Goal: Task Accomplishment & Management: Use online tool/utility

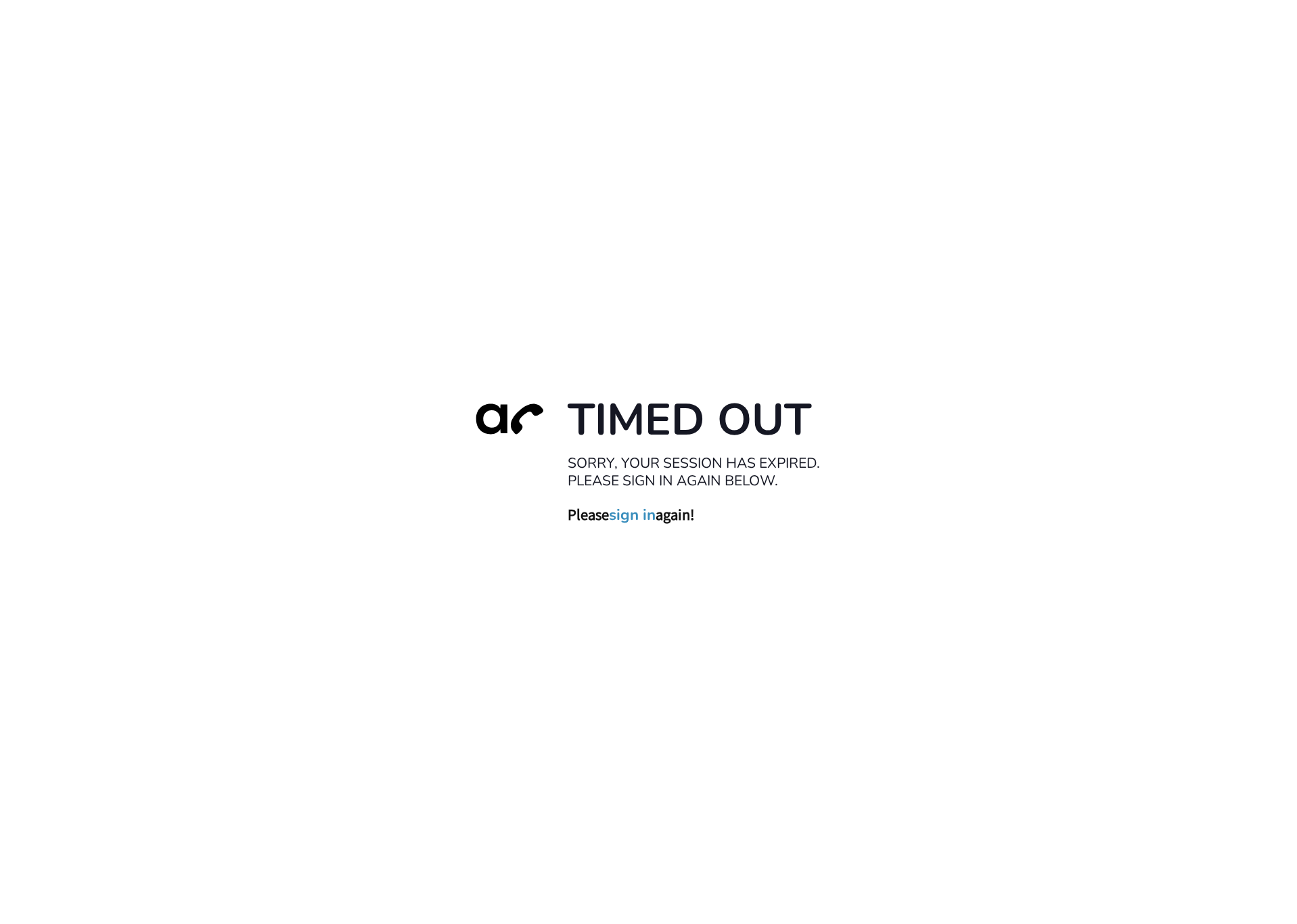
click at [630, 511] on link "sign in" at bounding box center [632, 514] width 47 height 19
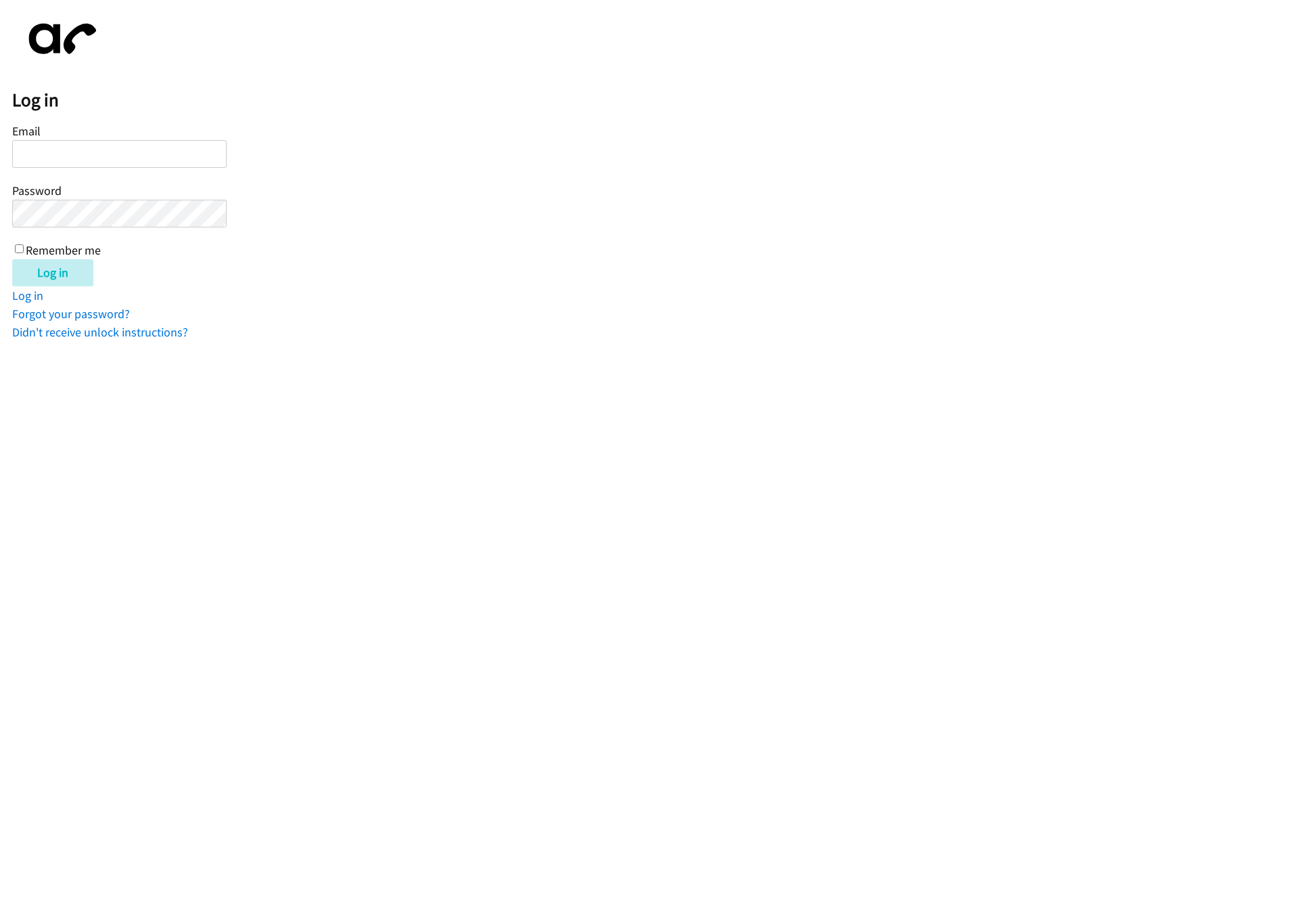
click at [648, 341] on html "Log in Email Password Remember me Log in Log in Forgot your password? Didn't re…" at bounding box center [648, 170] width 1297 height 341
click at [74, 156] on input "Email" at bounding box center [120, 154] width 215 height 28
type input "roymar.gonzalez@furnishedfinder.com"
click at [60, 269] on input "Log in" at bounding box center [53, 272] width 82 height 27
type input "roymar.gonzalez@furnishedfinder.com"
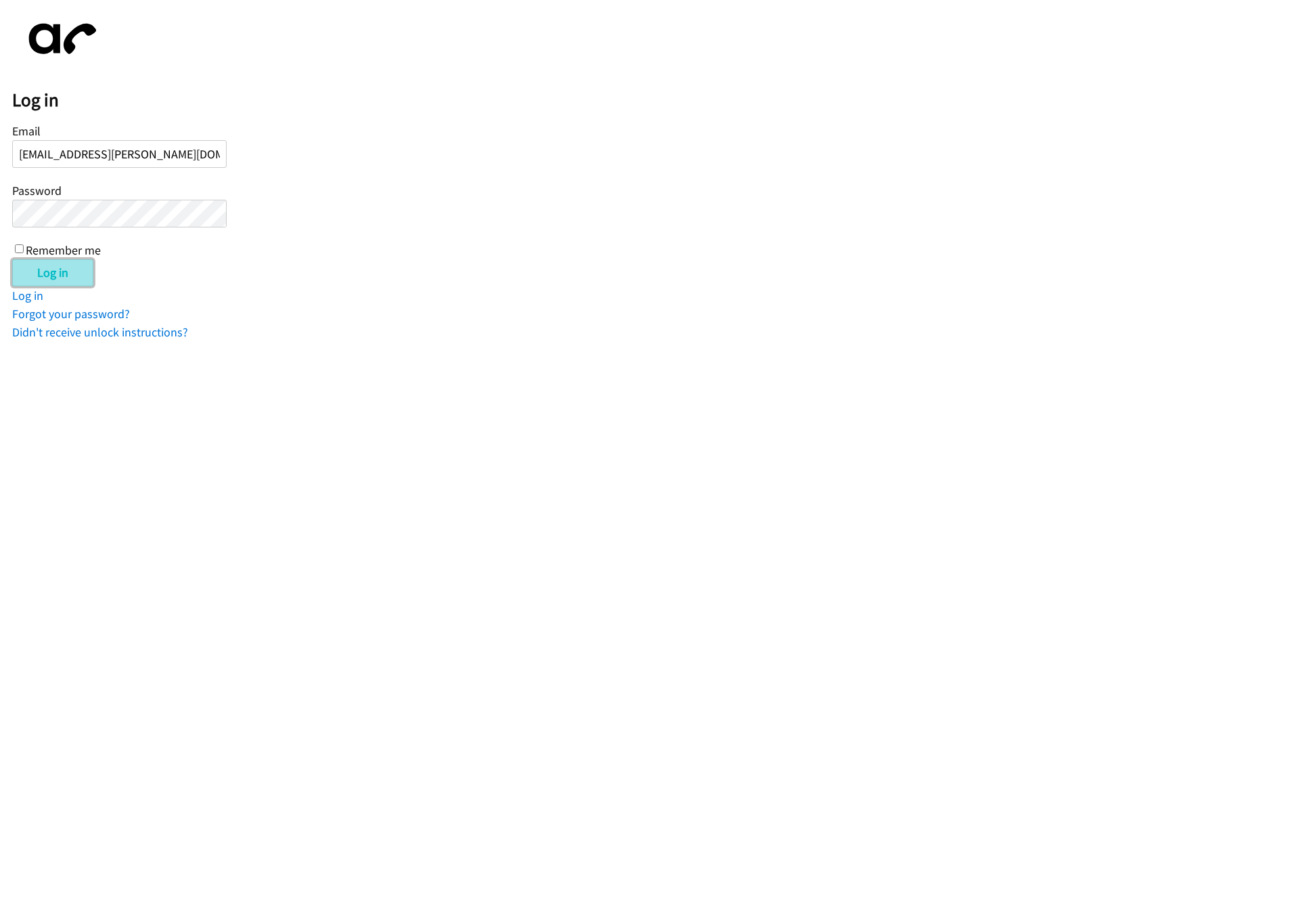
click at [60, 269] on input "Log in" at bounding box center [53, 272] width 82 height 27
click at [36, 249] on label "Remember me" at bounding box center [63, 249] width 75 height 15
click at [24, 249] on input "Remember me" at bounding box center [19, 249] width 9 height 9
checkbox input "true"
click at [31, 291] on link "Log in" at bounding box center [28, 296] width 31 height 15
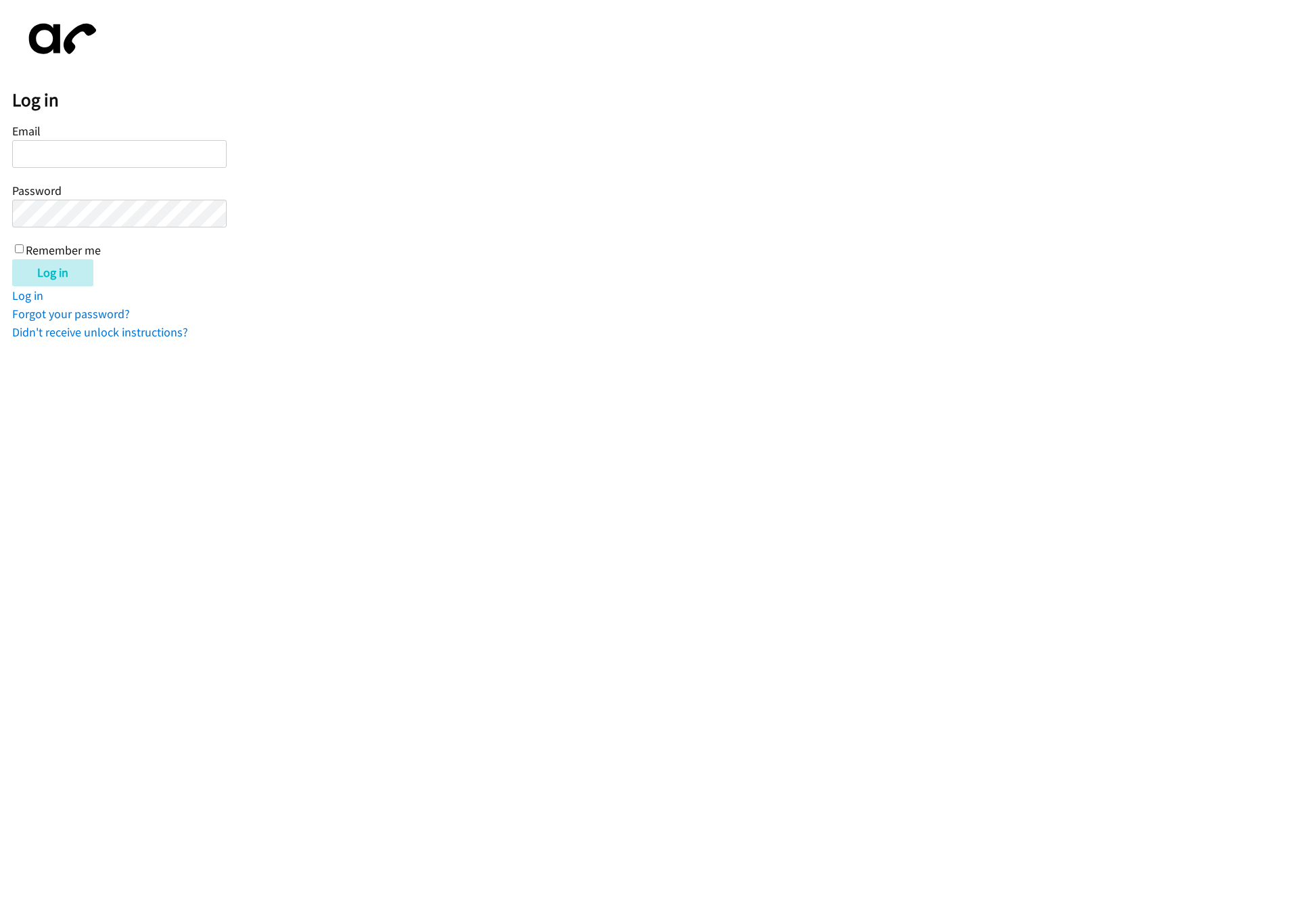
type input "roymar.gonzalez@furnishedfinder.com"
click at [55, 245] on label "Remember me" at bounding box center [63, 249] width 75 height 15
click at [24, 245] on input "Remember me" at bounding box center [19, 249] width 9 height 9
checkbox input "true"
click at [57, 266] on input "Log in" at bounding box center [53, 272] width 82 height 27
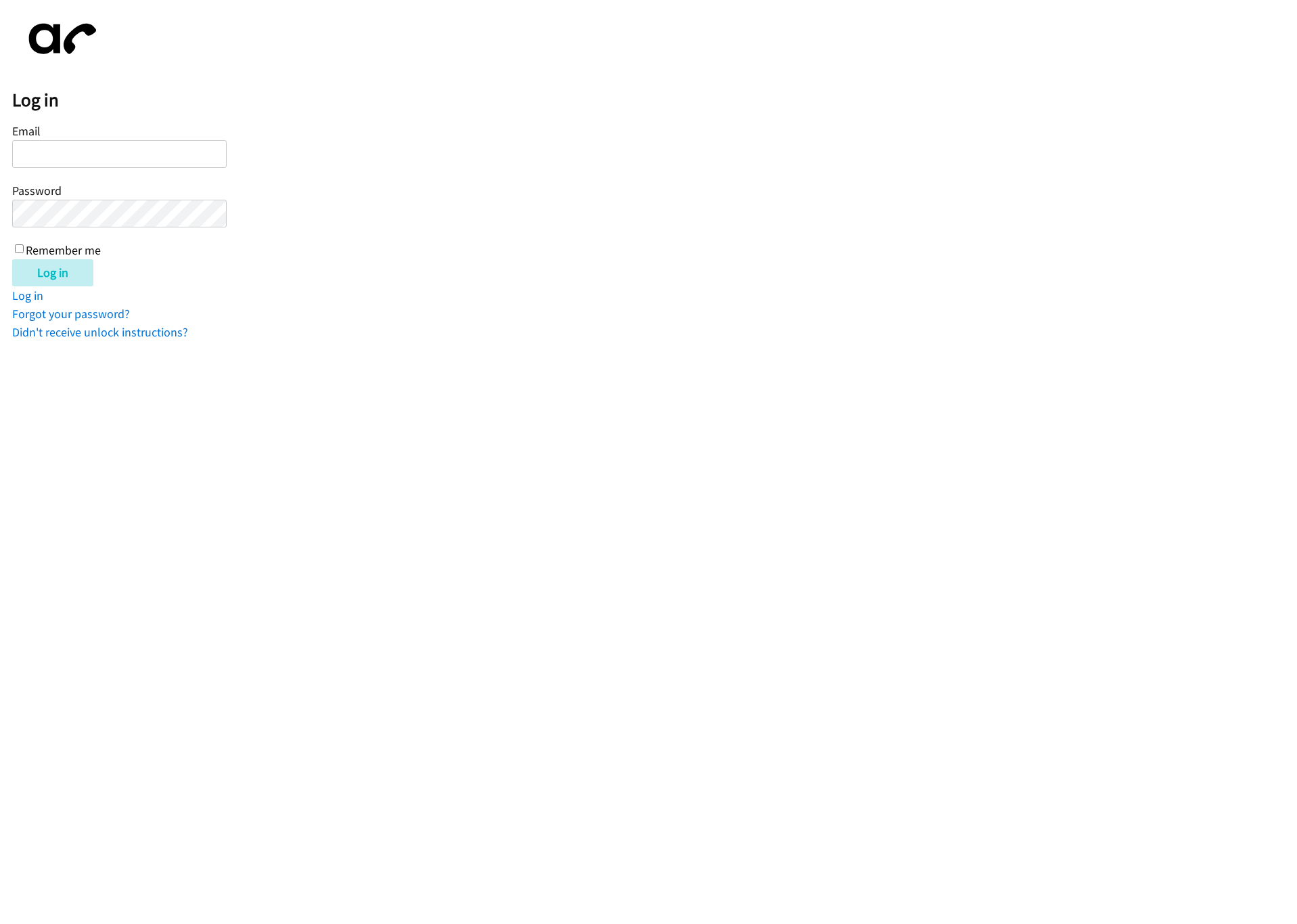
click at [371, 339] on div "Log in Email Password Remember me Log in Log in Forgot your password? Didn't re…" at bounding box center [654, 177] width 1285 height 329
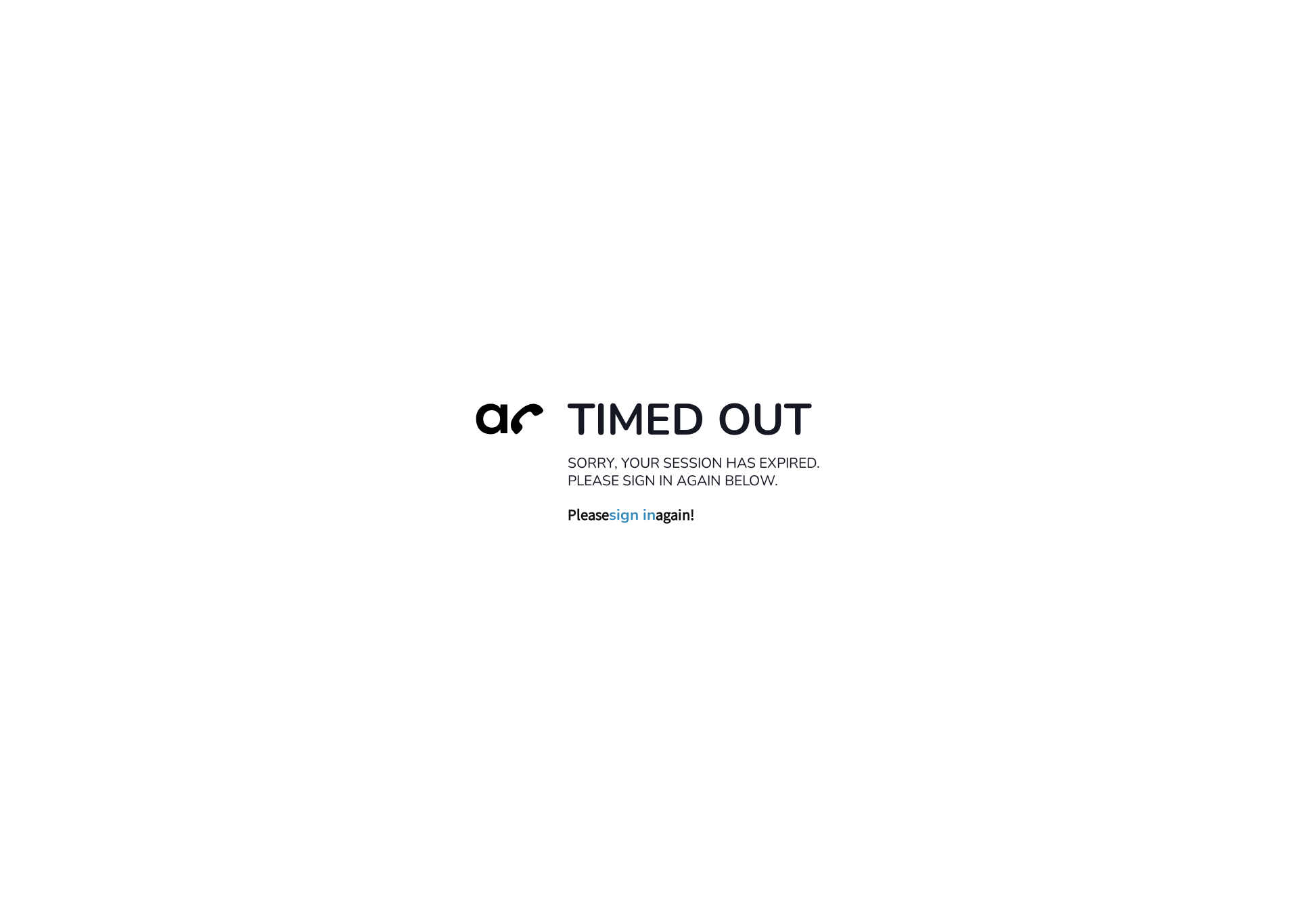
click at [635, 514] on link "sign in" at bounding box center [632, 514] width 47 height 19
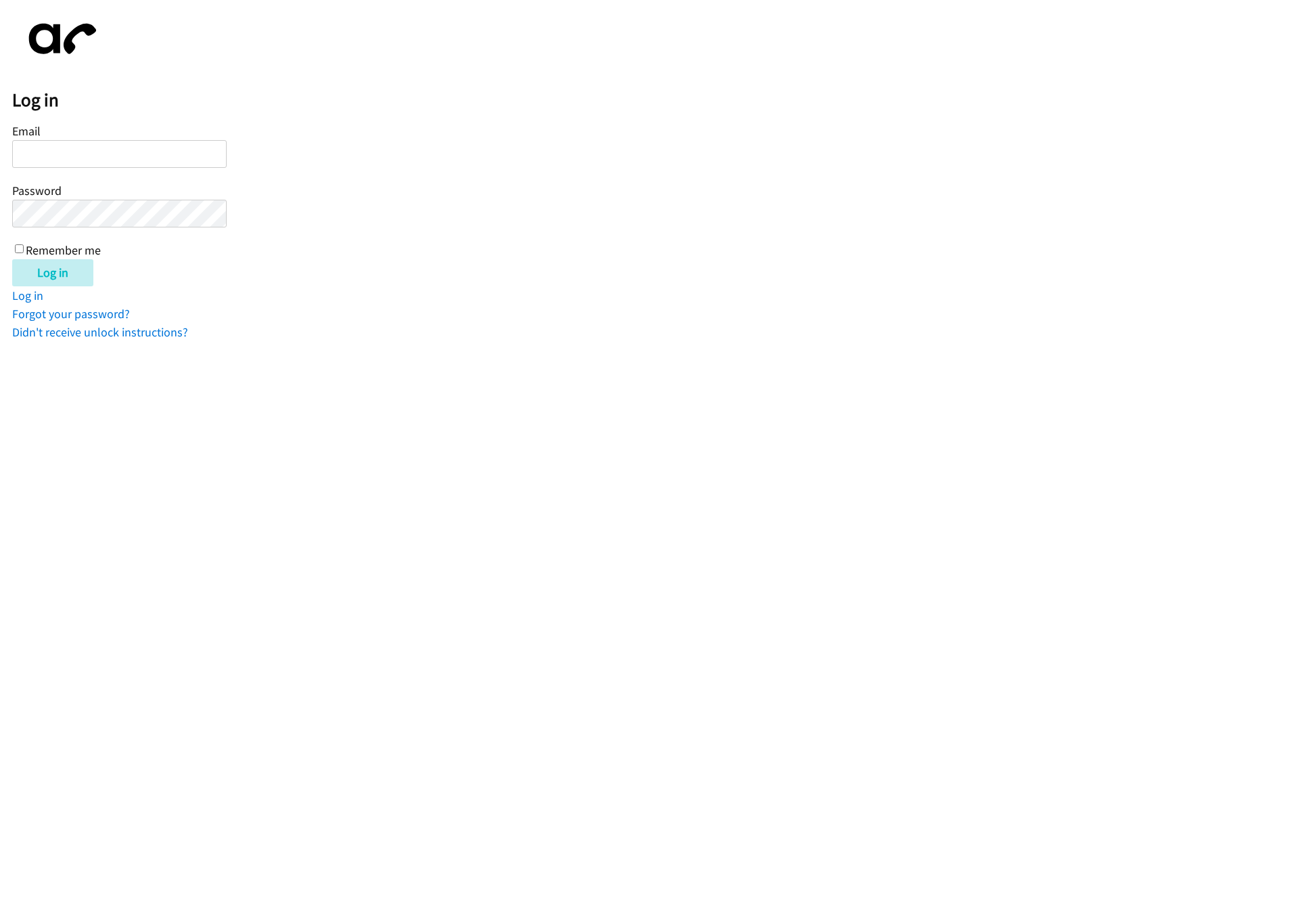
click at [200, 157] on input "Email" at bounding box center [120, 154] width 215 height 28
type input "[EMAIL_ADDRESS][PERSON_NAME][DOMAIN_NAME]"
click at [31, 260] on input "Log in" at bounding box center [53, 272] width 82 height 27
click at [43, 318] on link "Forgot your password?" at bounding box center [71, 314] width 118 height 15
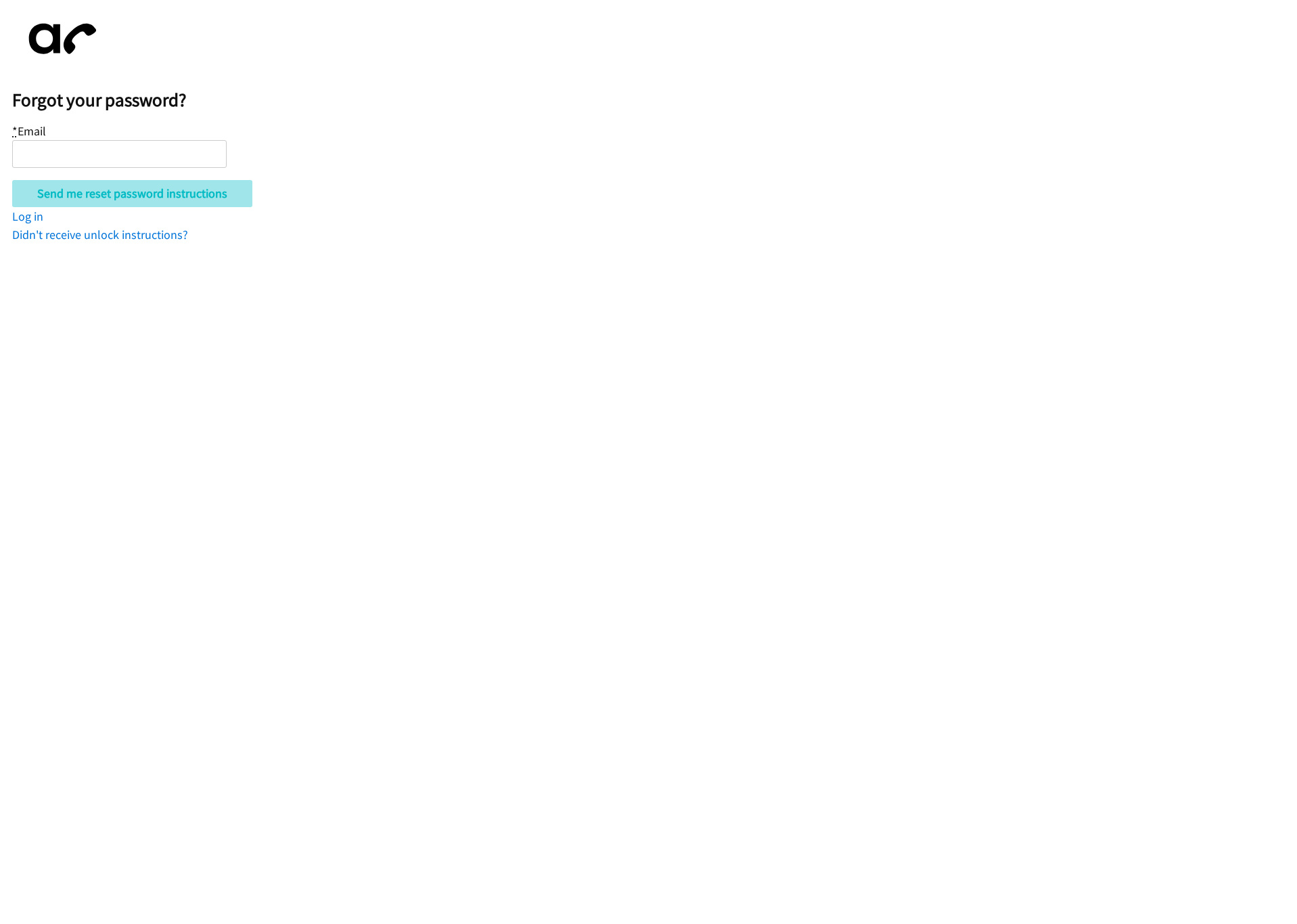
type input "[EMAIL_ADDRESS][PERSON_NAME][DOMAIN_NAME]"
click at [185, 193] on input "Send me reset password instructions" at bounding box center [132, 194] width 240 height 27
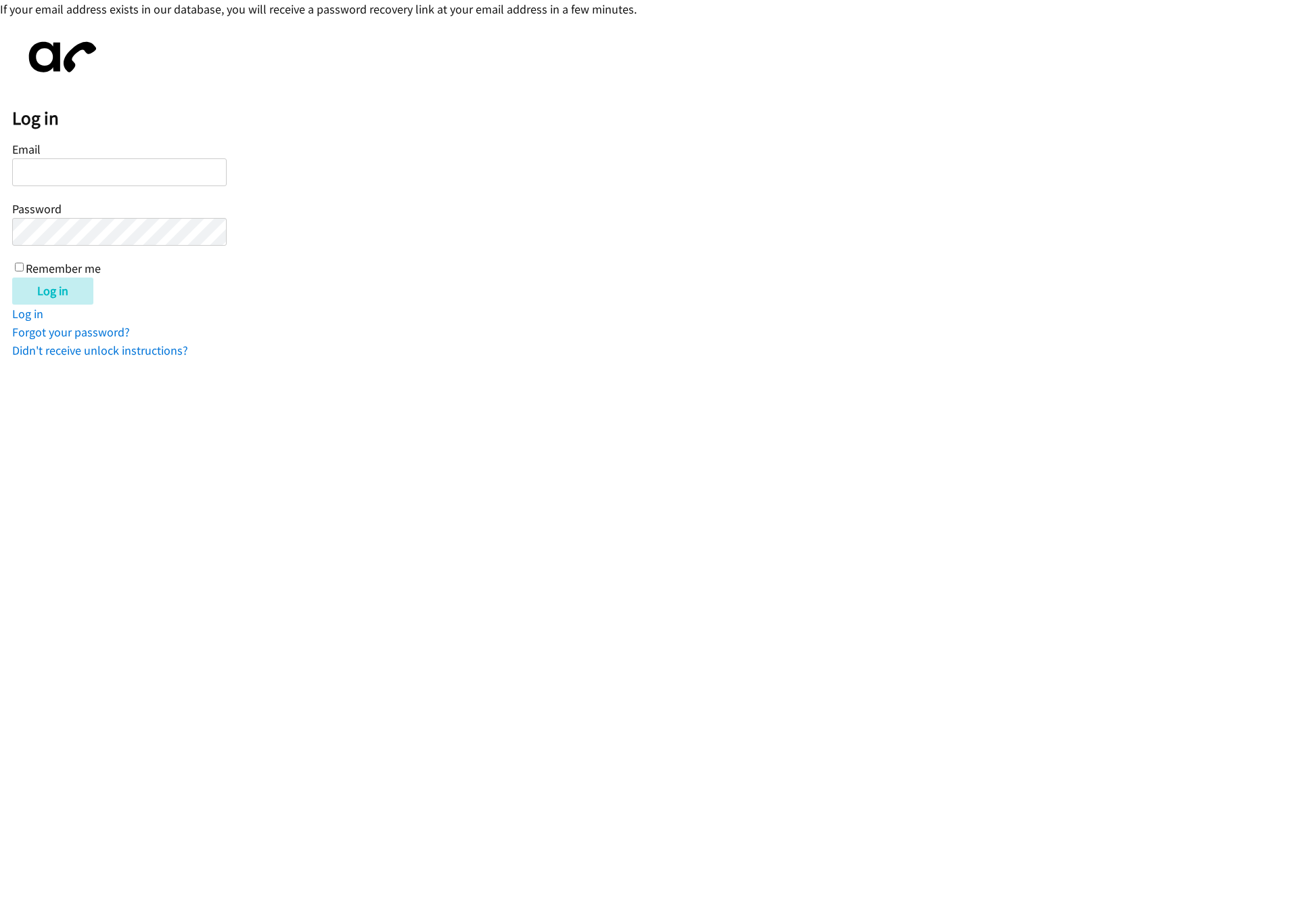
click at [95, 178] on input "Email" at bounding box center [120, 172] width 215 height 28
type input "[EMAIL_ADDRESS][PERSON_NAME][DOMAIN_NAME]"
click at [49, 282] on input "Log in" at bounding box center [53, 291] width 82 height 27
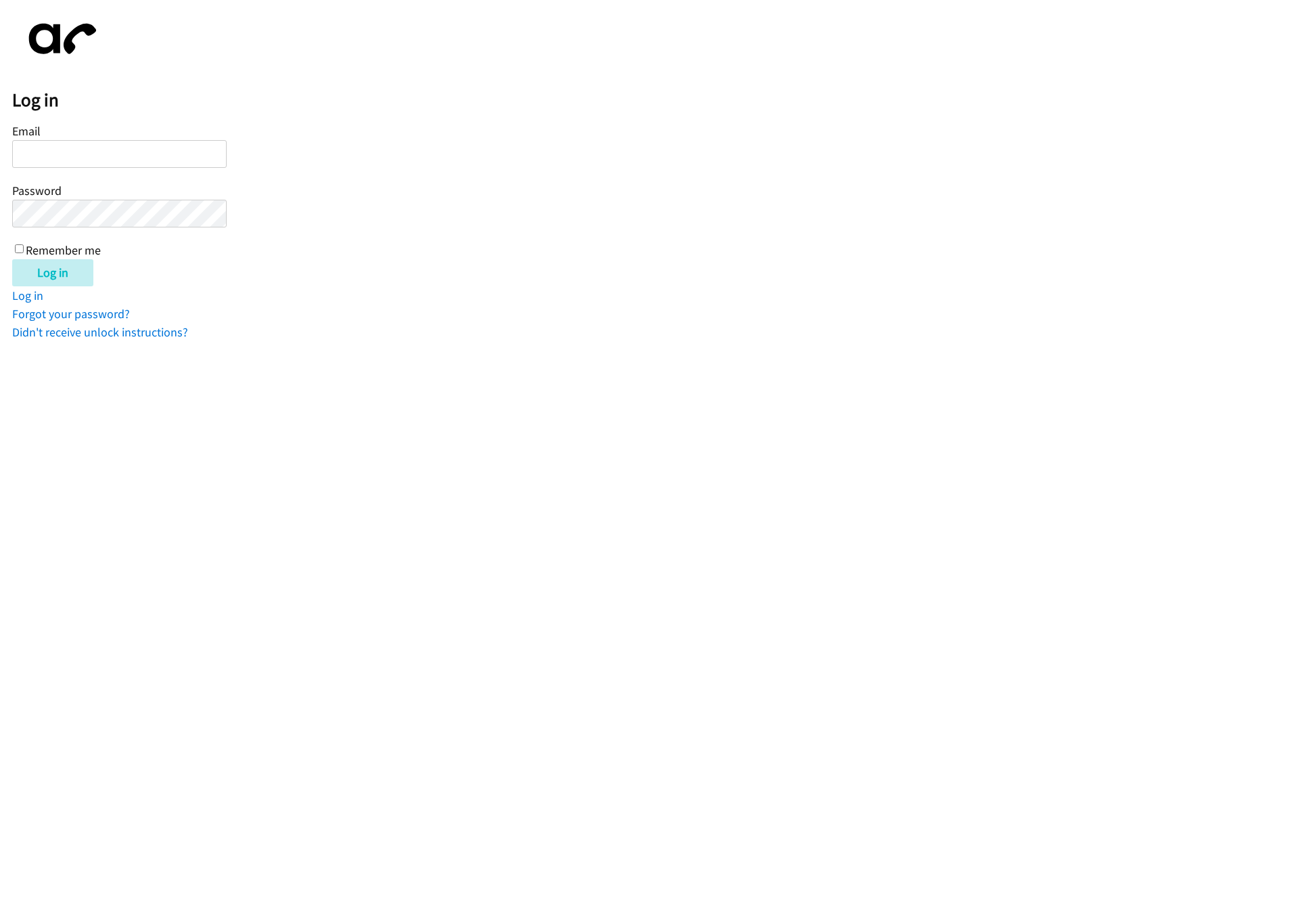
type input "roymar.gonzalez@furnishedfinder.com"
click at [73, 247] on label "Remember me" at bounding box center [63, 249] width 75 height 15
click at [24, 247] on input "Remember me" at bounding box center [19, 249] width 9 height 9
checkbox input "true"
click at [71, 261] on input "Log in" at bounding box center [53, 272] width 82 height 27
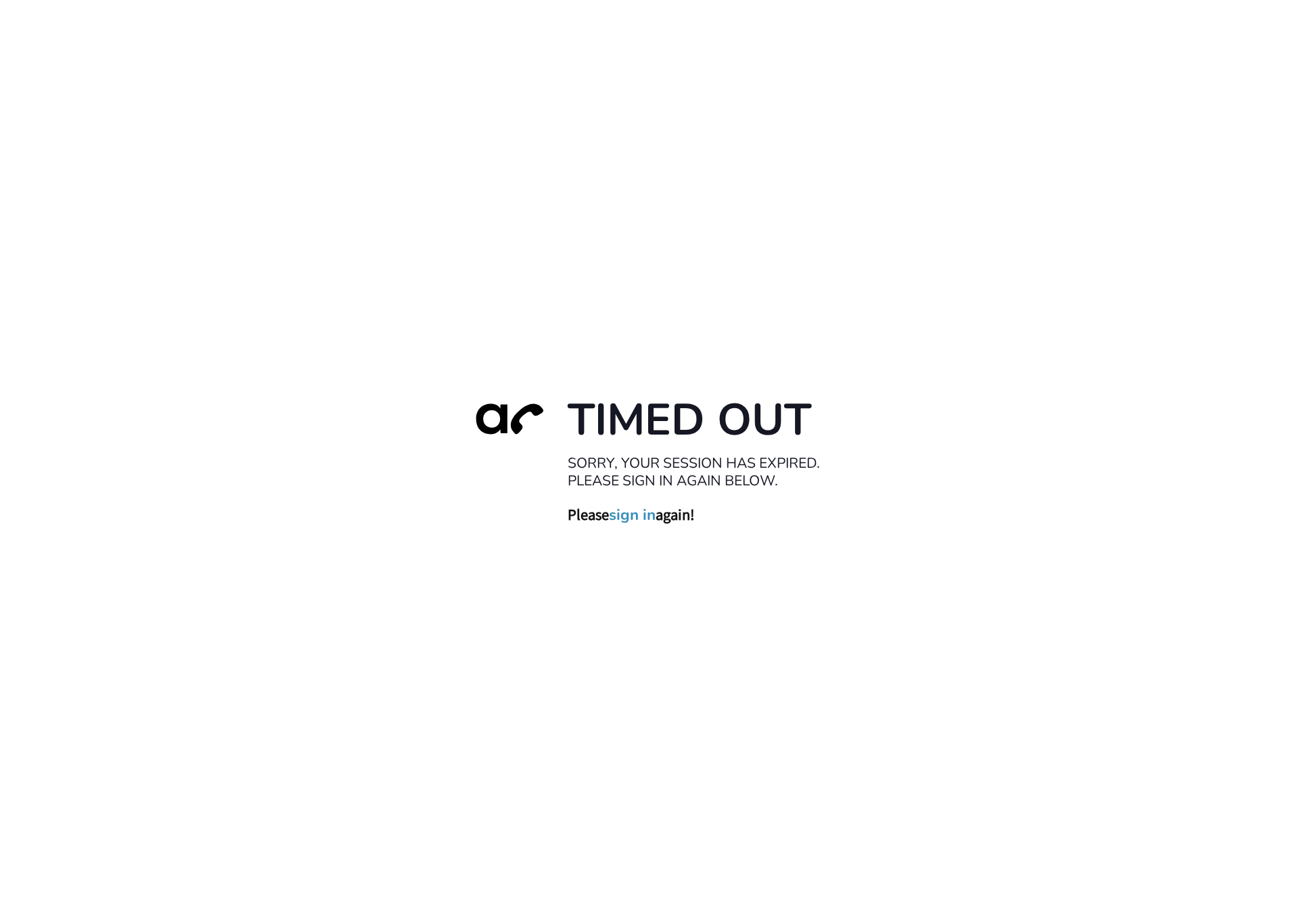
click at [632, 515] on link "sign in" at bounding box center [632, 514] width 47 height 19
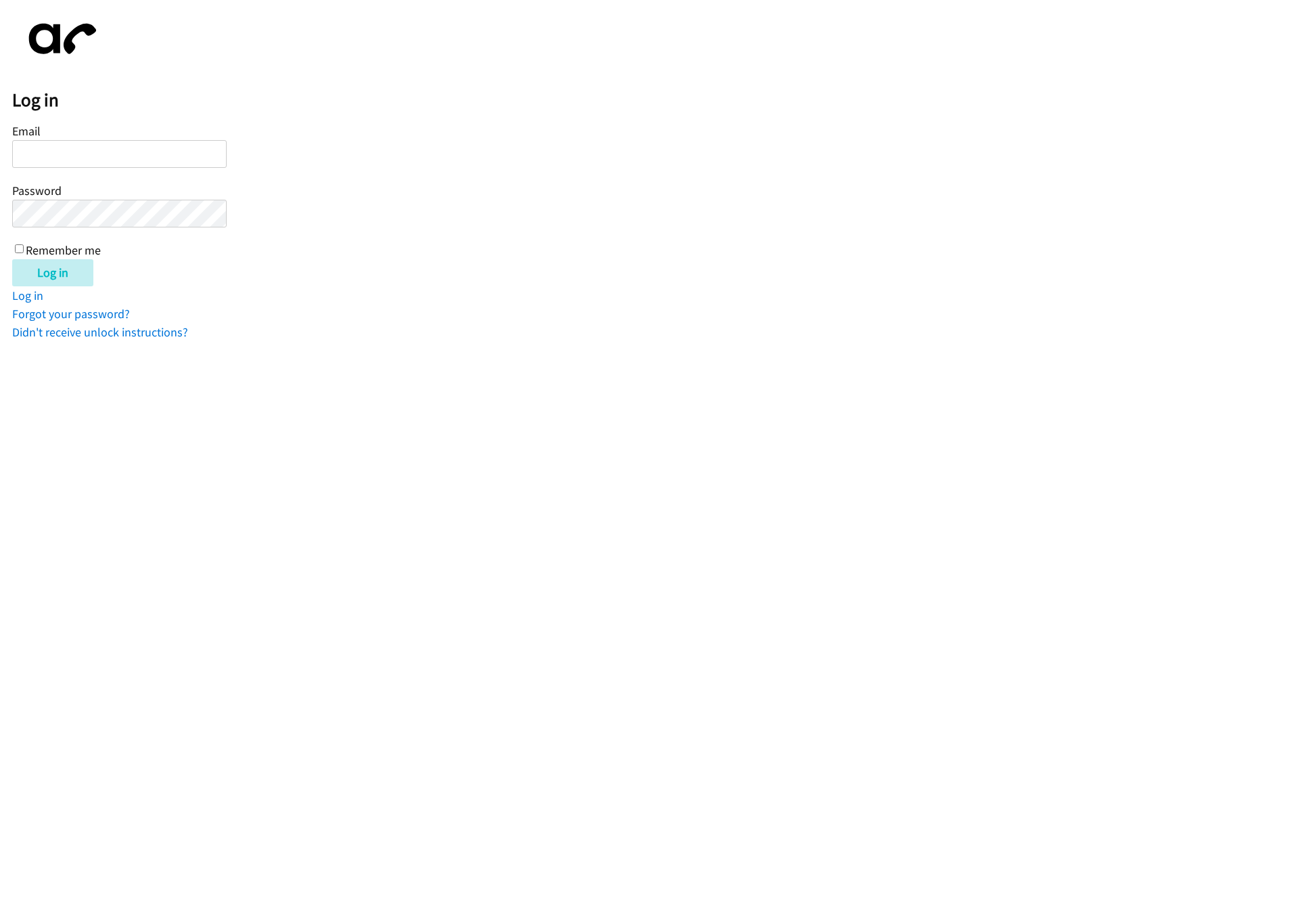
type input "[EMAIL_ADDRESS][PERSON_NAME][DOMAIN_NAME]"
click at [70, 279] on input "Log in" at bounding box center [53, 272] width 82 height 27
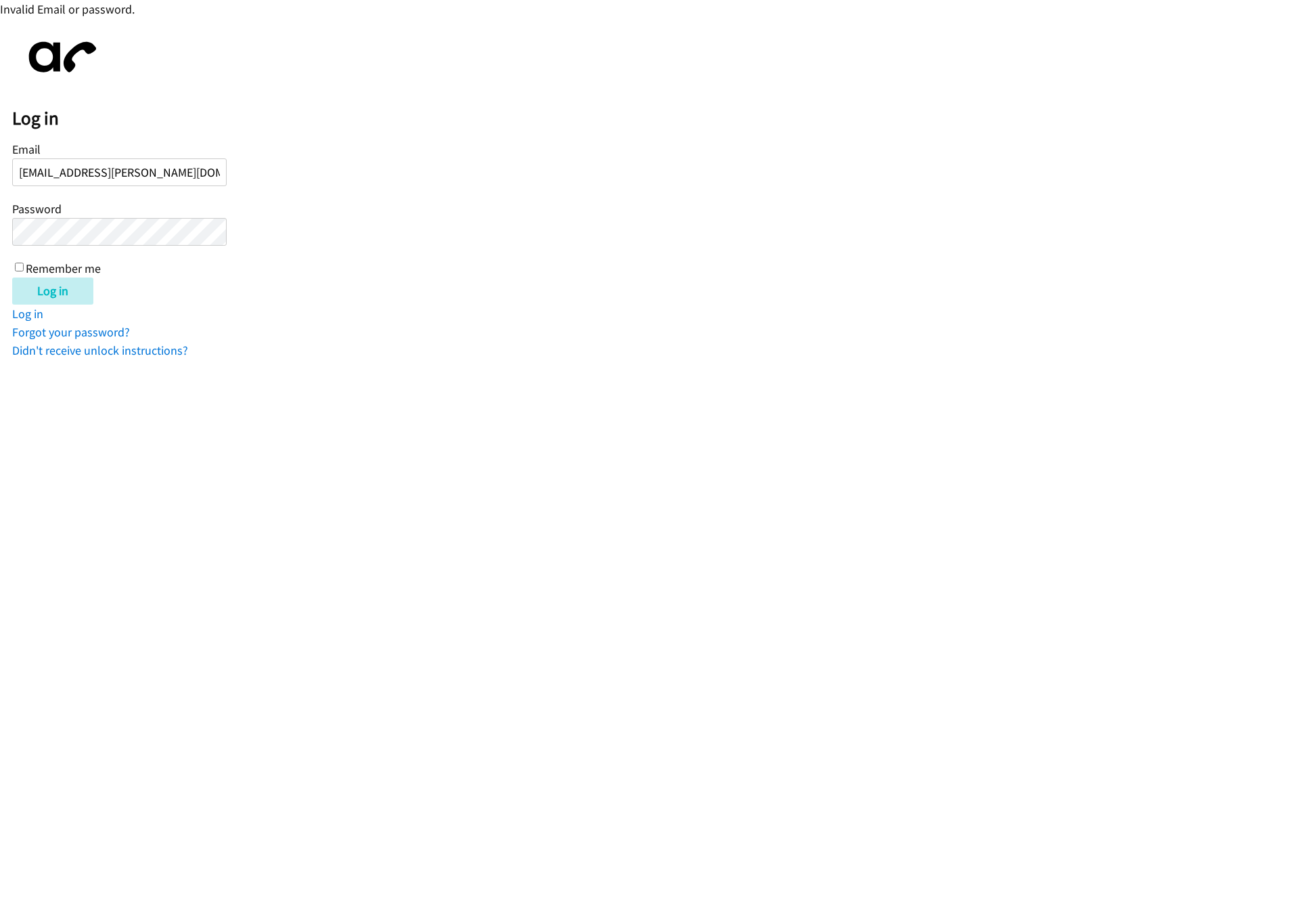
click at [12, 277] on input "Log in" at bounding box center [53, 291] width 82 height 27
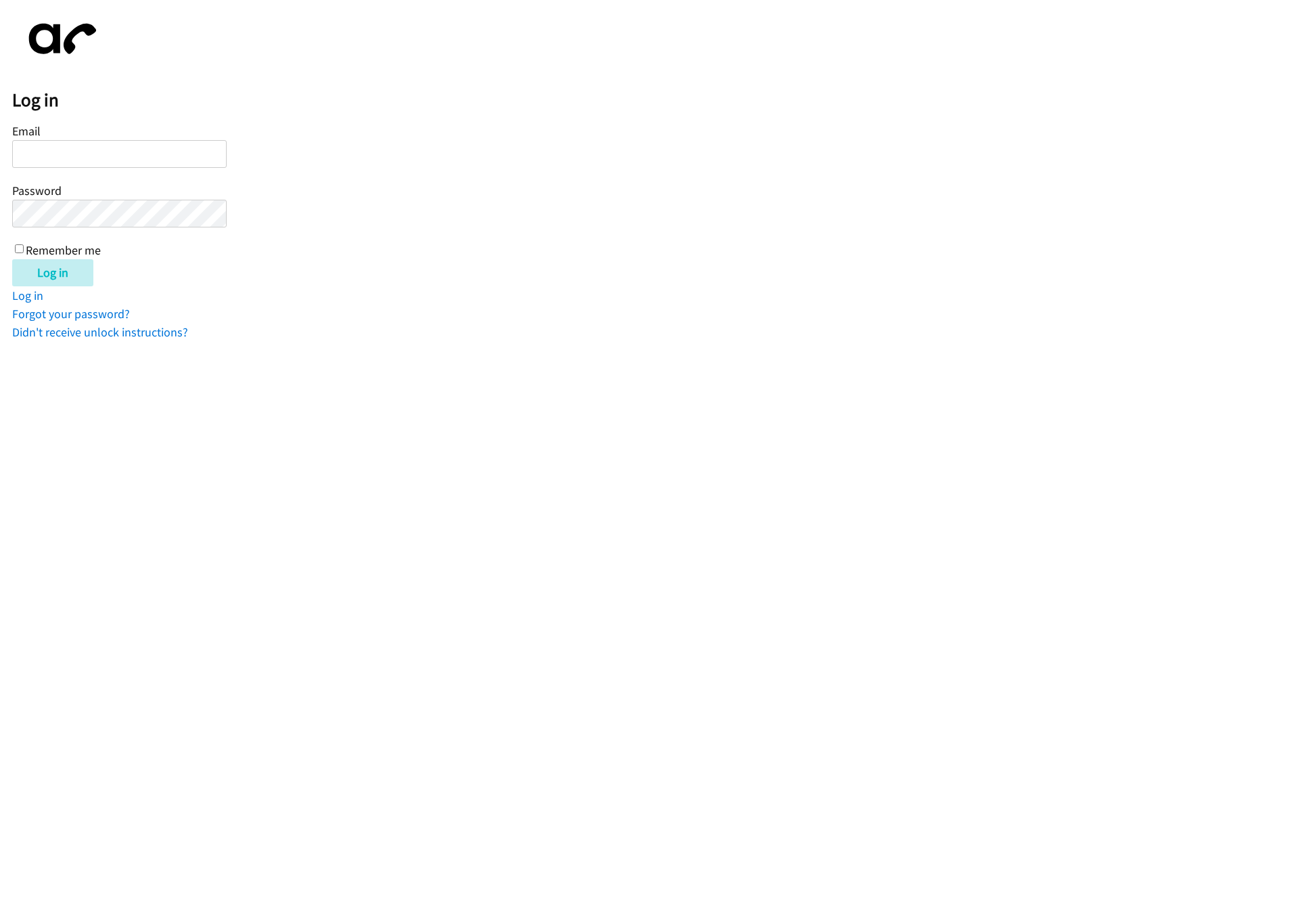
click at [516, 176] on form "Email Password Remember me Log in" at bounding box center [654, 203] width 1285 height 166
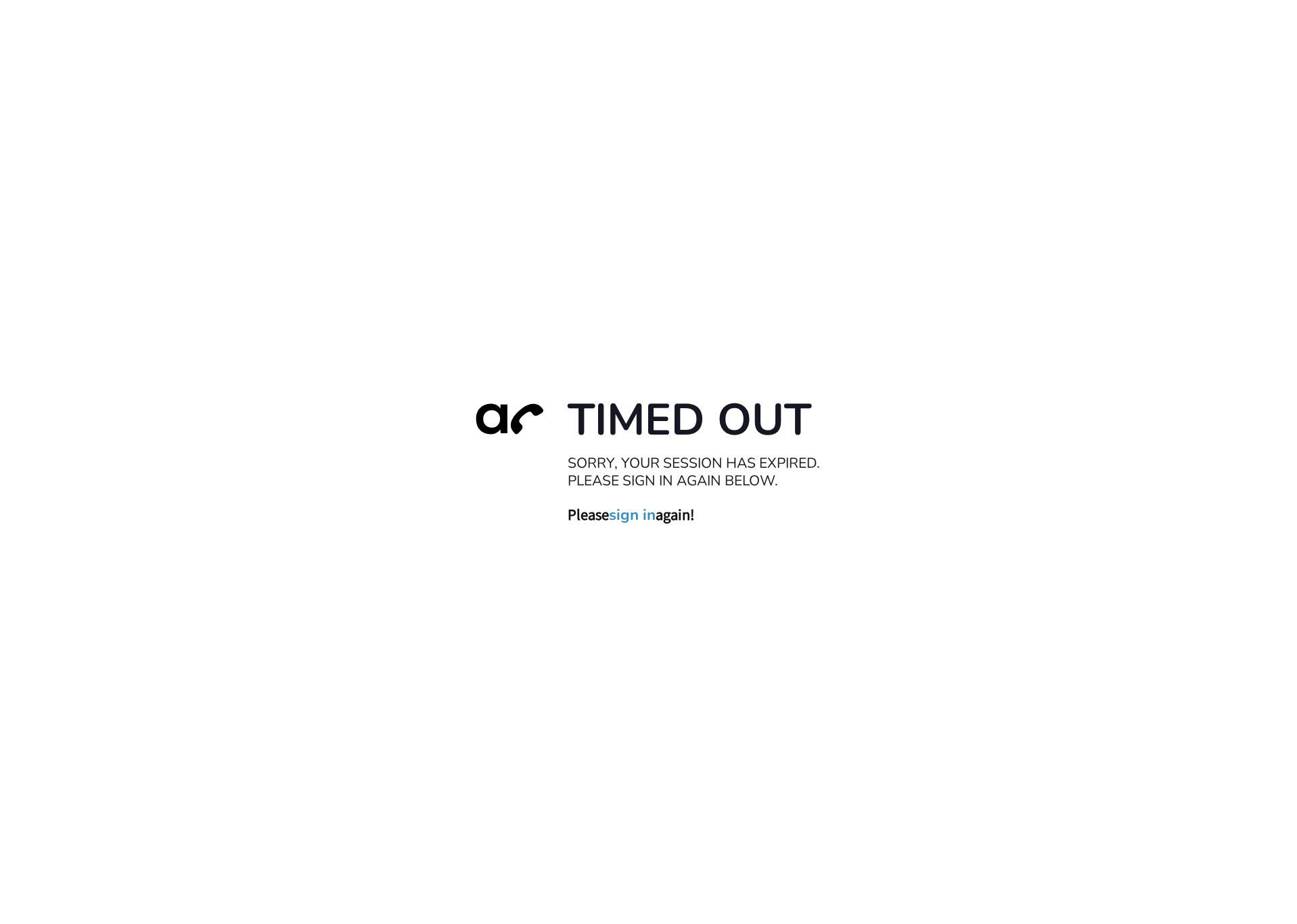
click at [633, 520] on link "sign in" at bounding box center [632, 514] width 47 height 19
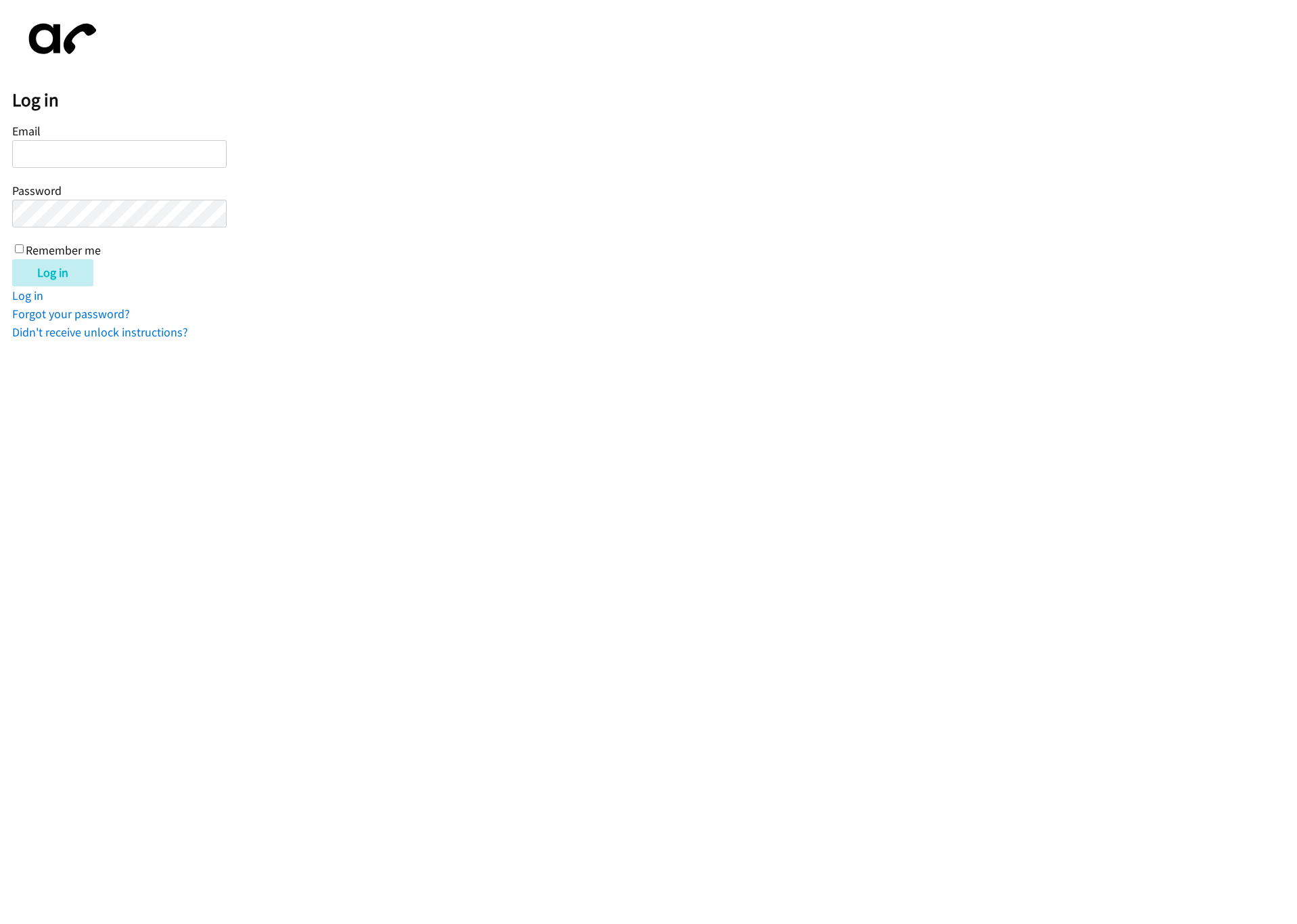
type input "roymar.gonzalez@furnishedfinder.com"
click at [52, 272] on input "Log in" at bounding box center [53, 272] width 82 height 27
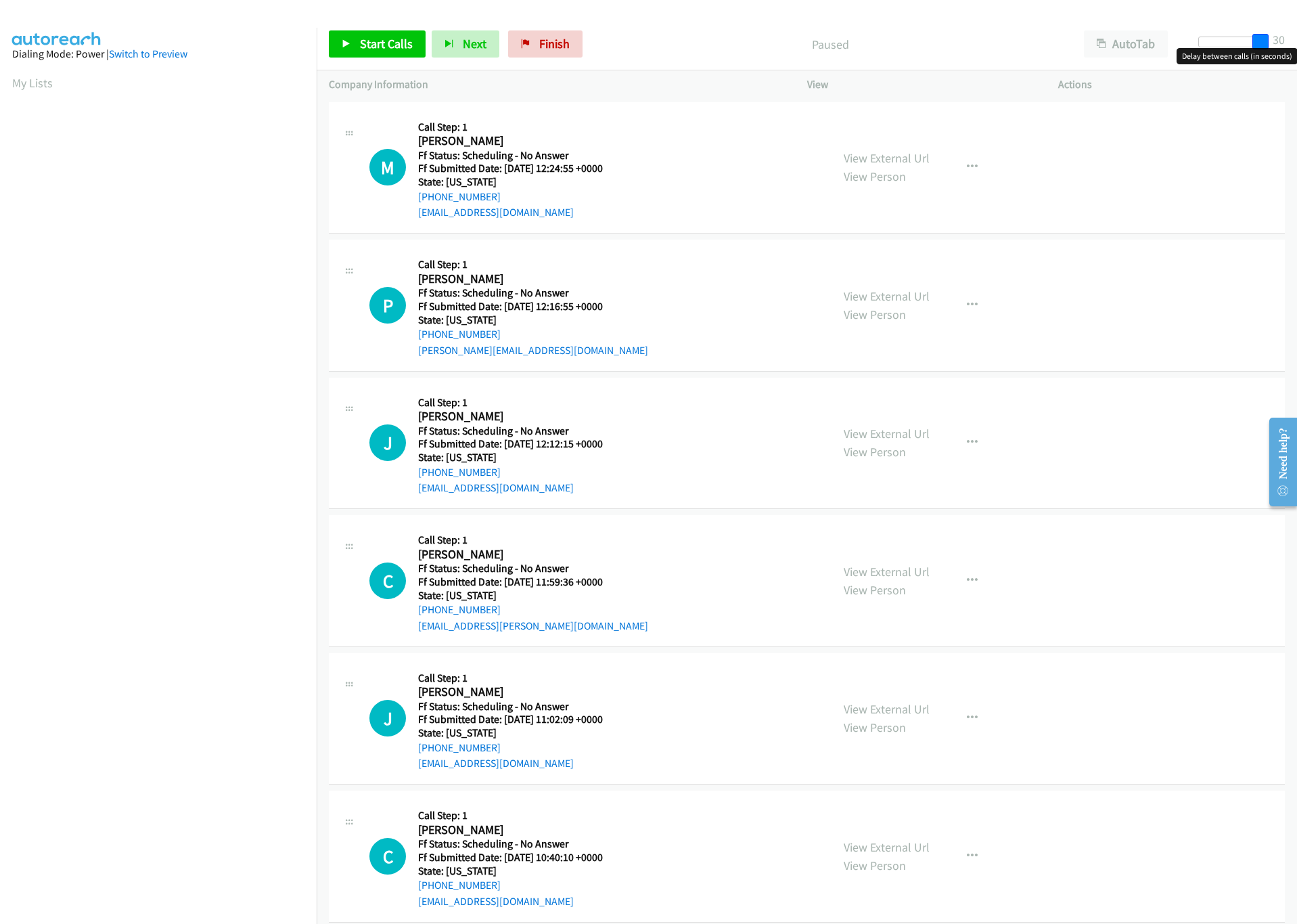
drag, startPoint x: 1209, startPoint y: 37, endPoint x: 1311, endPoint y: 45, distance: 102.3
click at [1296, 45] on html "Start Calls Pause Next Finish Paused AutoTab AutoTab 30 Company Information Inf…" at bounding box center [648, 32] width 1297 height 64
click at [392, 31] on link "Start Calls" at bounding box center [377, 44] width 97 height 27
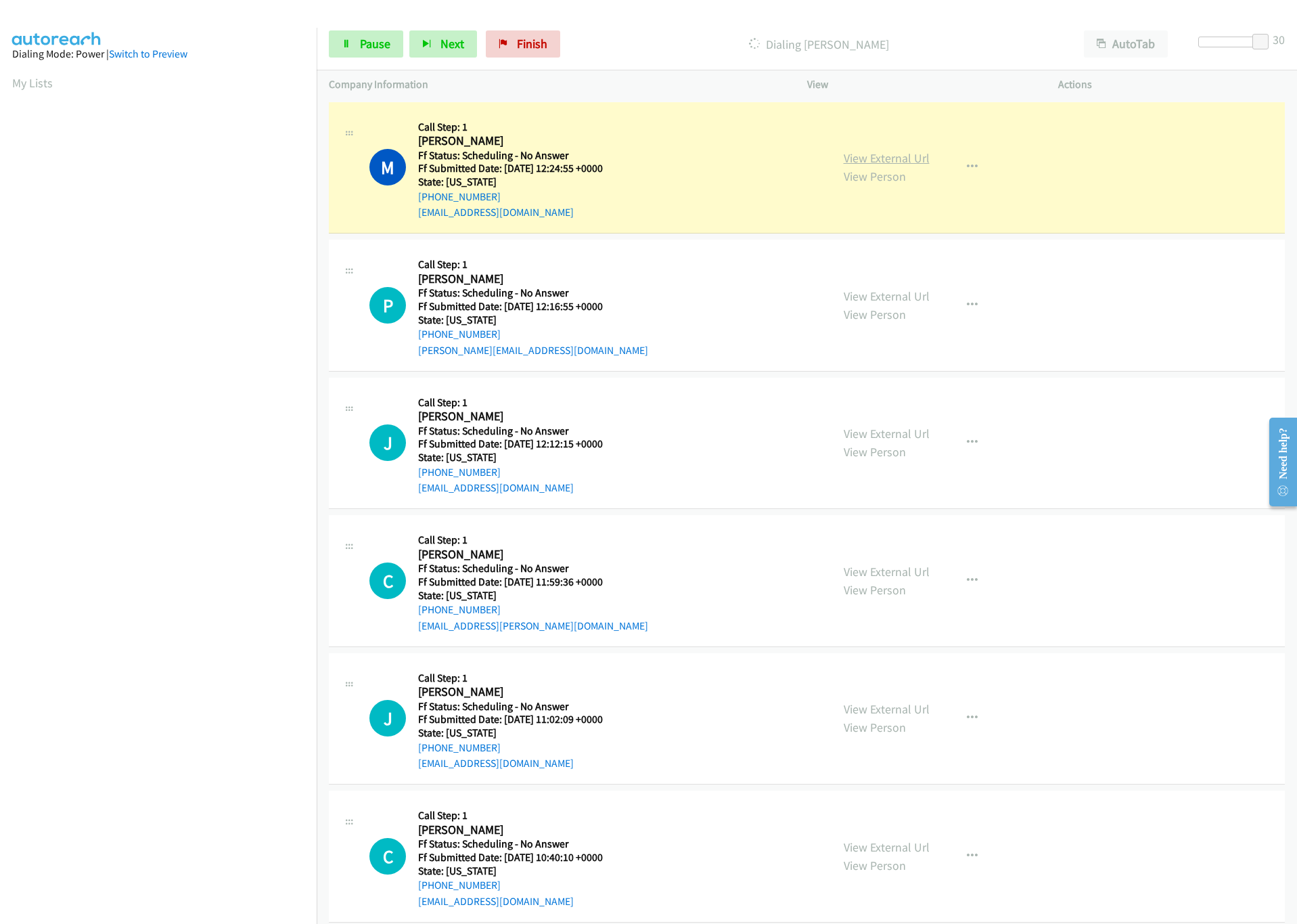
click at [869, 161] on link "View External Url" at bounding box center [886, 158] width 86 height 15
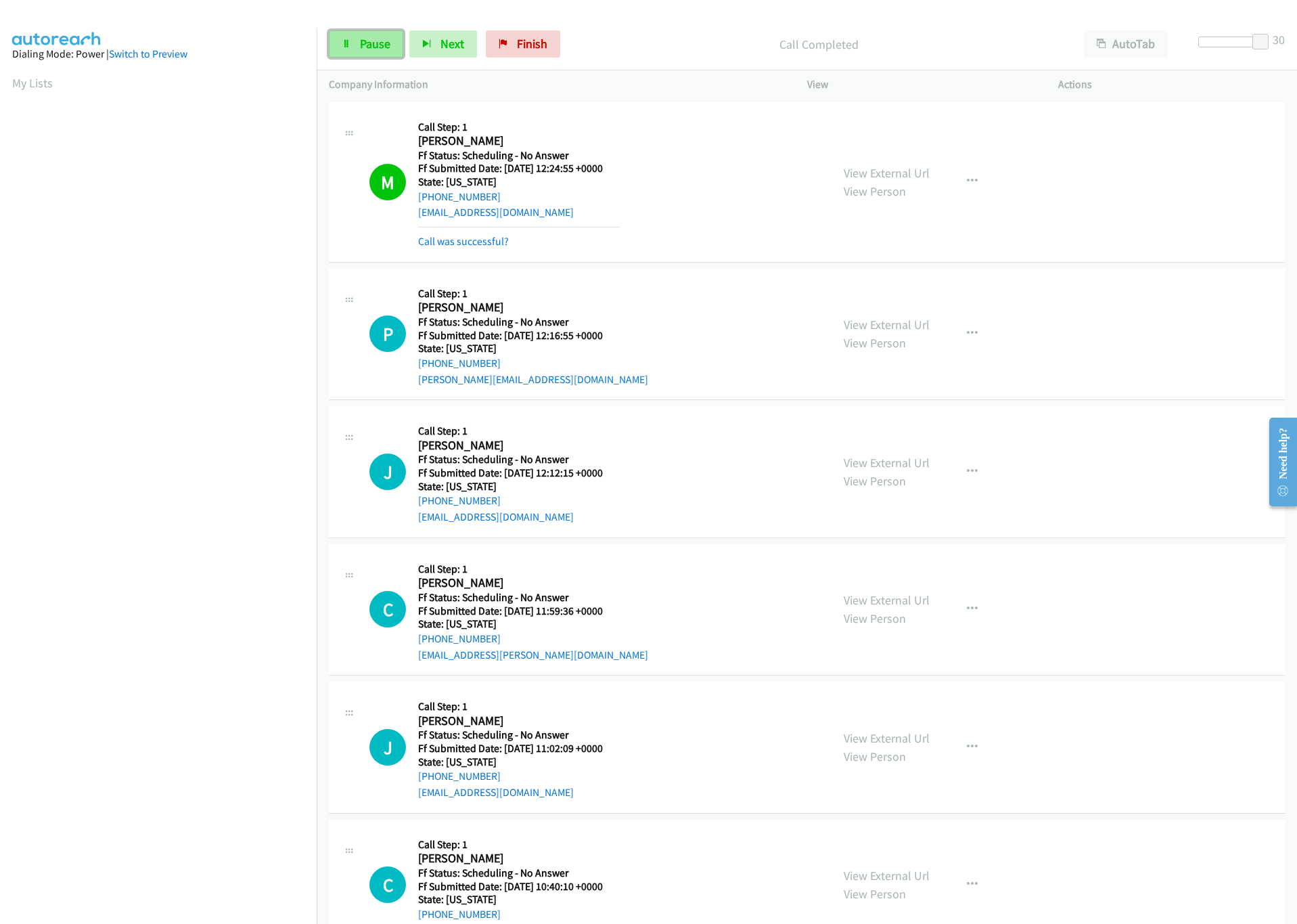
click at [386, 47] on span "Pause" at bounding box center [375, 43] width 31 height 15
